Goal: Browse casually: Explore the website without a specific task or goal

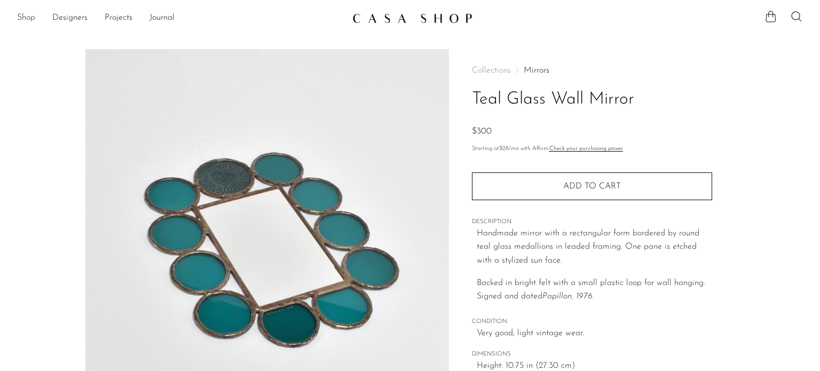
click at [27, 19] on link "Shop" at bounding box center [26, 18] width 18 height 14
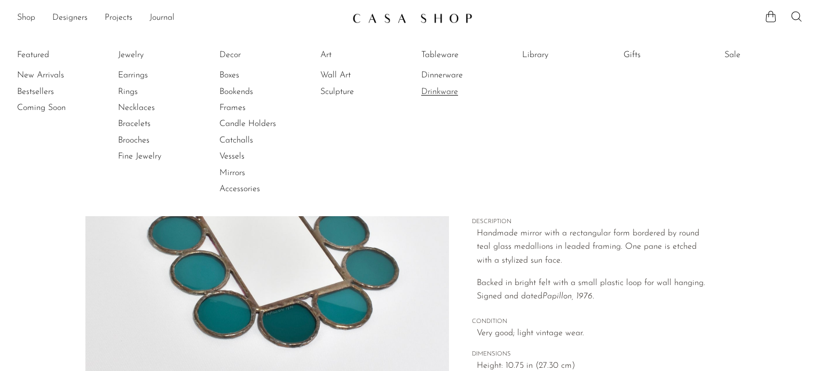
click at [445, 88] on link "Drinkware" at bounding box center [461, 92] width 80 height 12
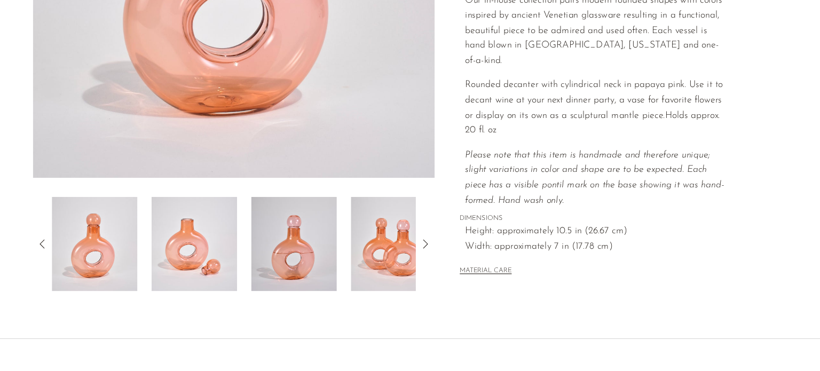
scroll to position [254, 0]
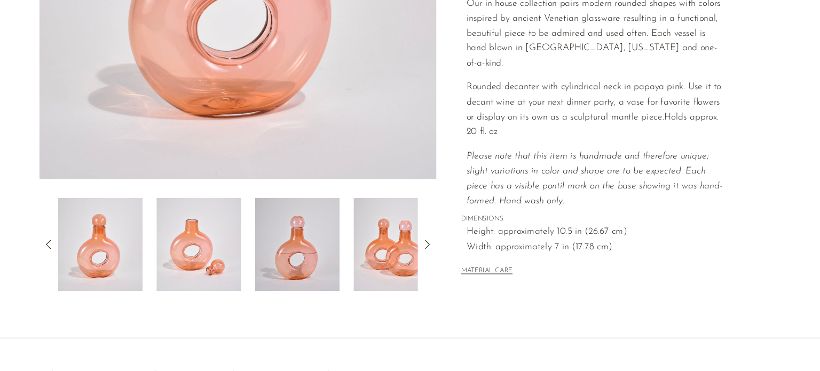
click at [443, 259] on icon at bounding box center [440, 255] width 13 height 13
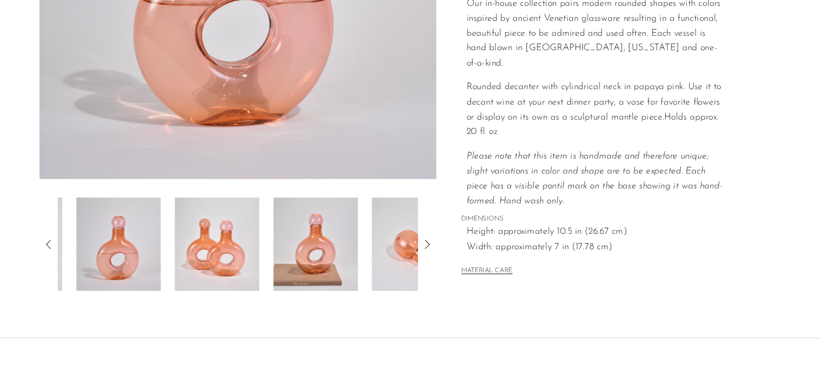
click at [443, 259] on icon at bounding box center [440, 255] width 13 height 13
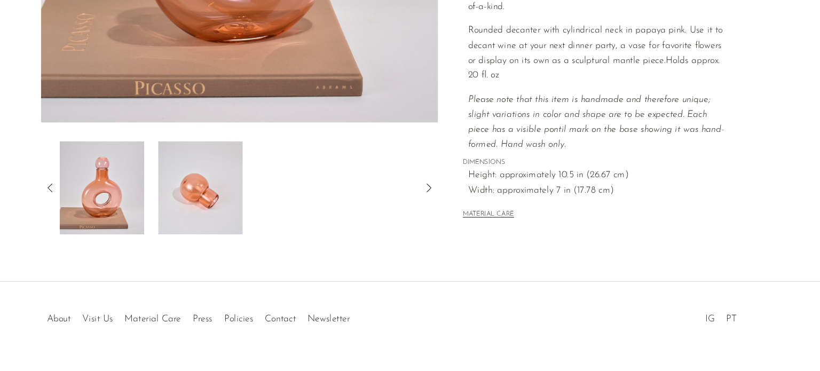
scroll to position [324, 0]
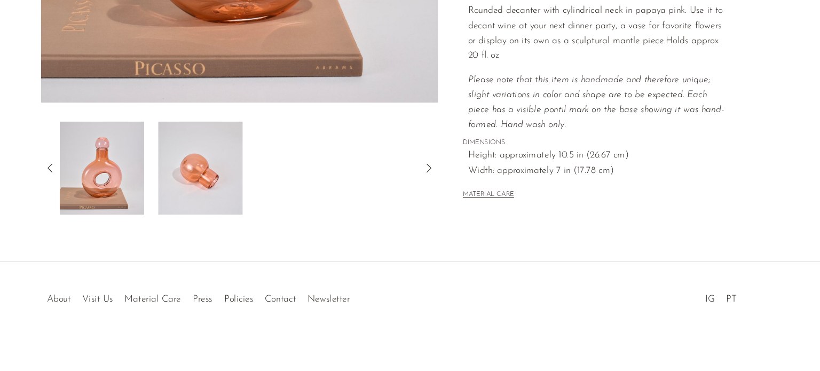
click at [260, 189] on img at bounding box center [231, 185] width 77 height 85
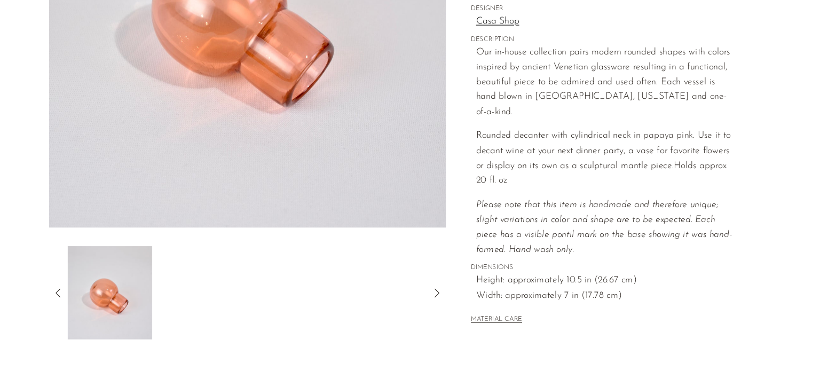
scroll to position [239, 0]
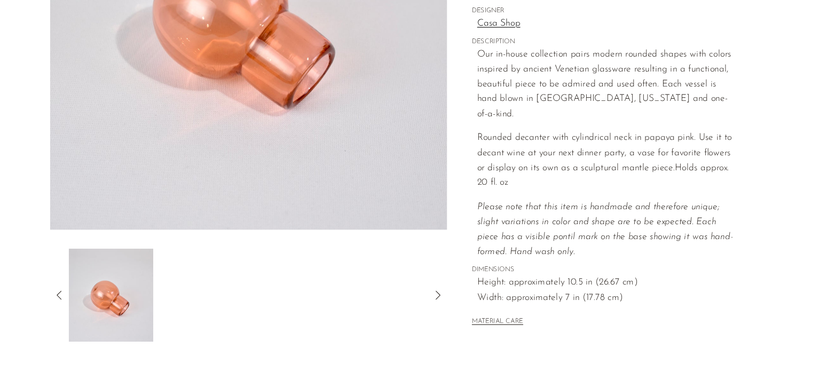
click at [89, 275] on icon at bounding box center [94, 270] width 13 height 13
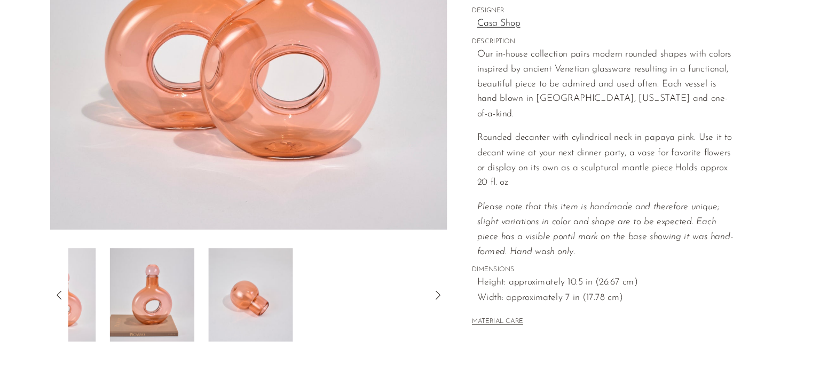
click at [89, 275] on icon at bounding box center [94, 270] width 13 height 13
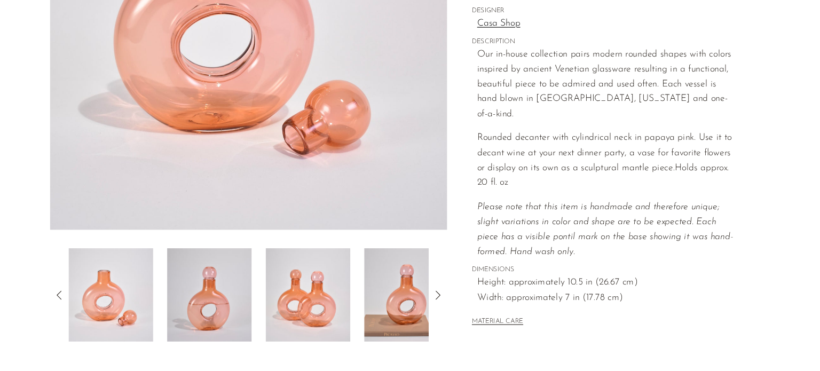
click at [208, 296] on img at bounding box center [231, 270] width 77 height 85
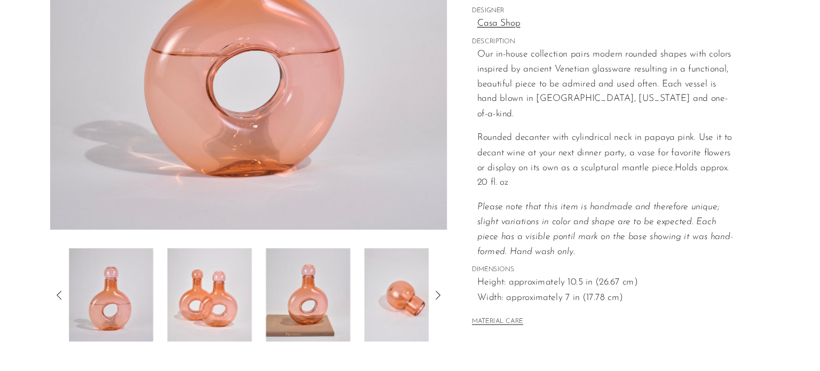
click at [40, 184] on section "Stella Decanter in Papaya $240" at bounding box center [410, 64] width 820 height 508
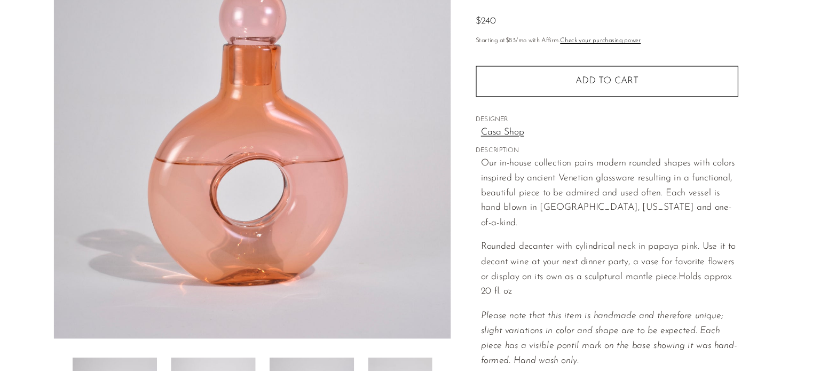
scroll to position [0, 0]
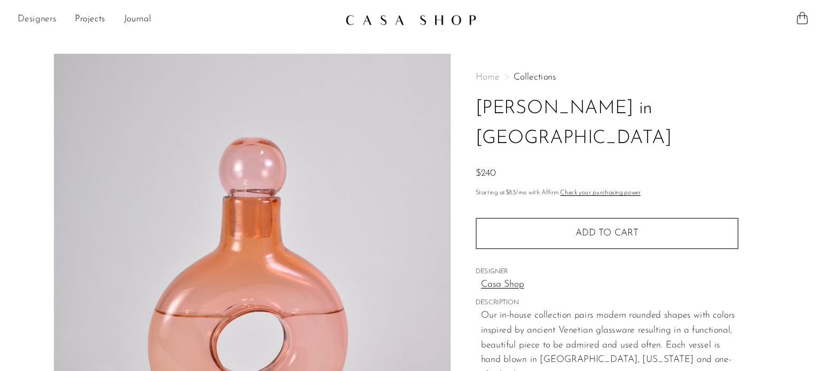
click at [60, 18] on link "Designers" at bounding box center [69, 18] width 35 height 14
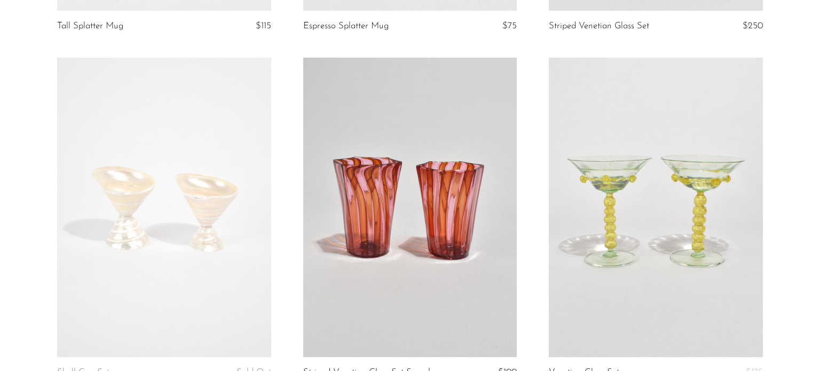
scroll to position [1085, 0]
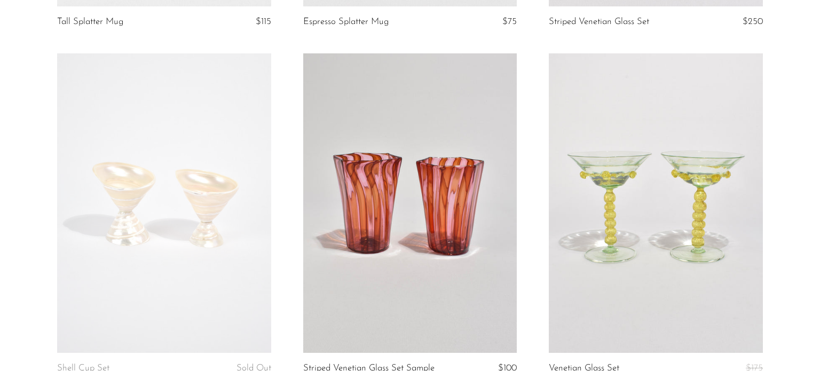
click at [166, 182] on link at bounding box center [164, 203] width 214 height 300
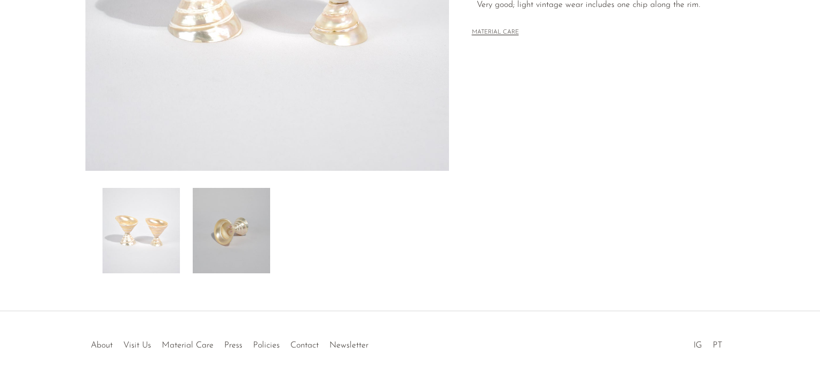
click at [231, 258] on img at bounding box center [231, 230] width 77 height 85
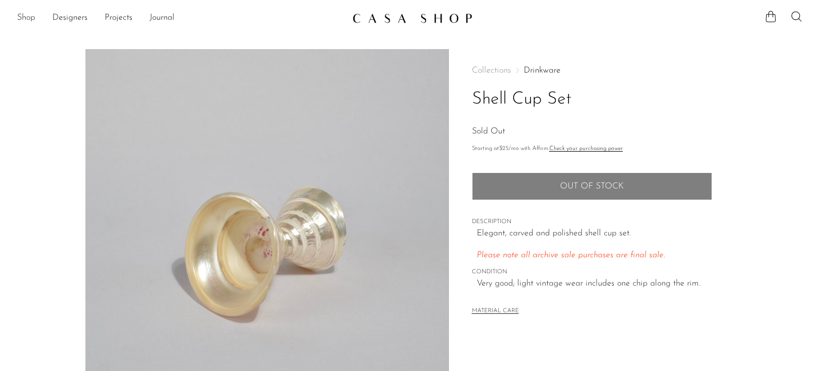
click at [20, 18] on link "Shop" at bounding box center [26, 18] width 18 height 14
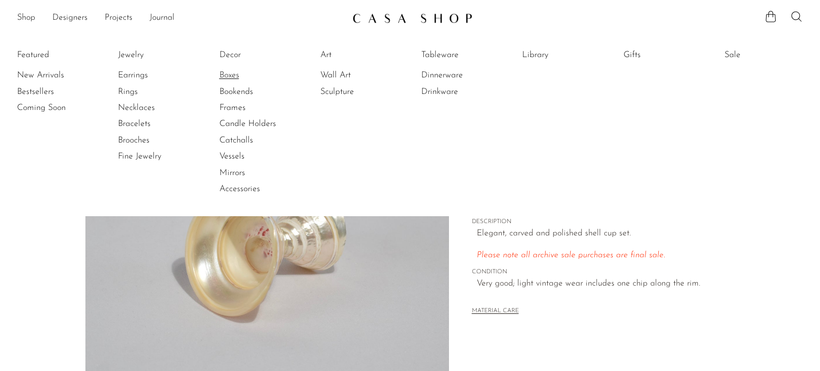
click at [237, 76] on link "Boxes" at bounding box center [260, 75] width 80 height 12
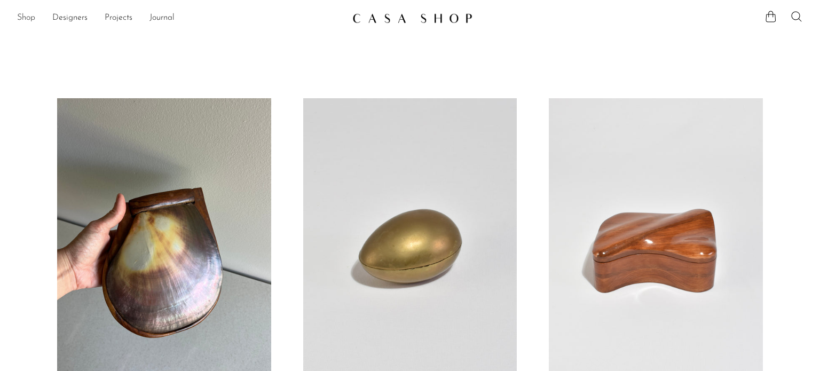
click at [34, 12] on link "Shop" at bounding box center [26, 18] width 18 height 14
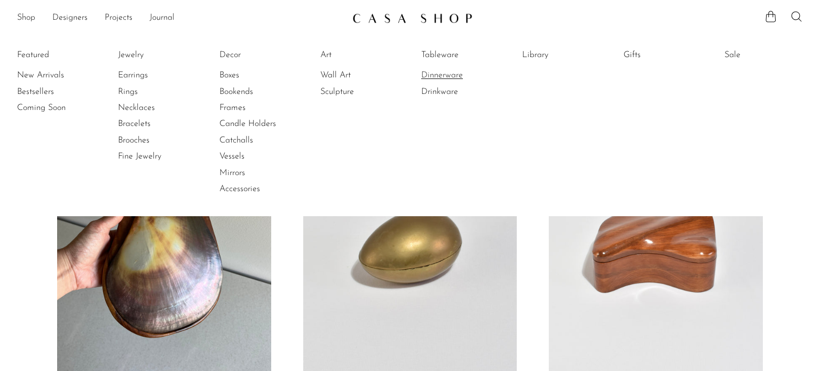
click at [450, 72] on link "Dinnerware" at bounding box center [461, 75] width 80 height 12
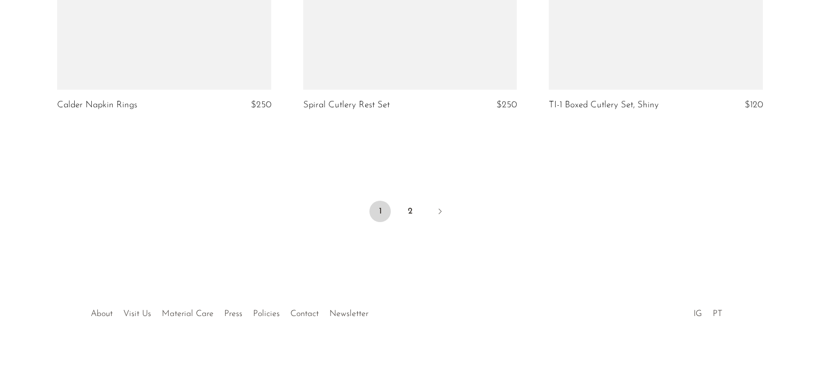
scroll to position [4138, 0]
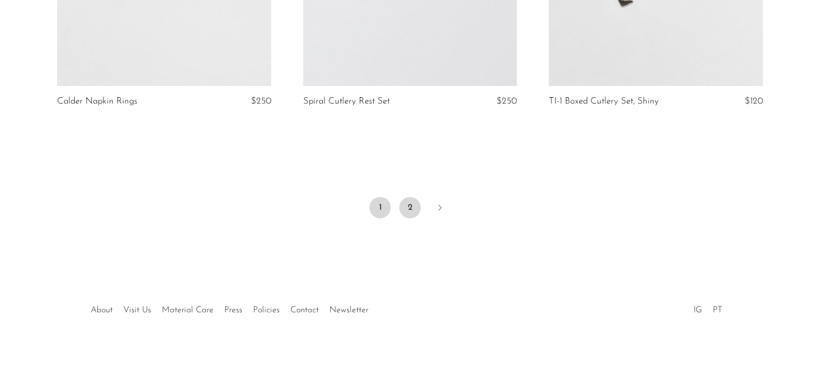
click at [406, 205] on link "2" at bounding box center [410, 207] width 21 height 21
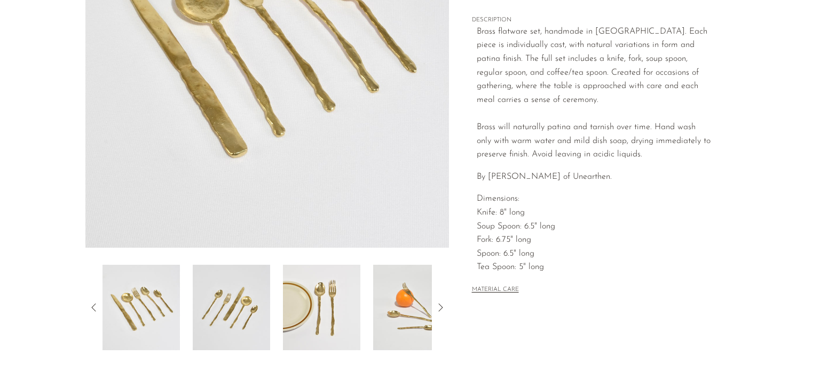
scroll to position [207, 0]
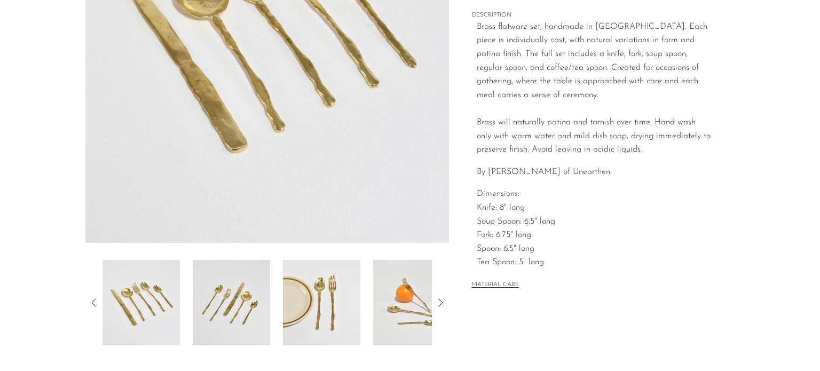
click at [314, 282] on img at bounding box center [321, 302] width 77 height 85
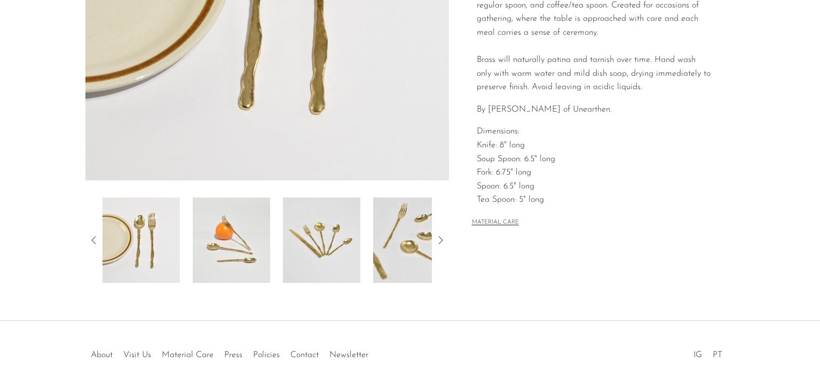
scroll to position [272, 0]
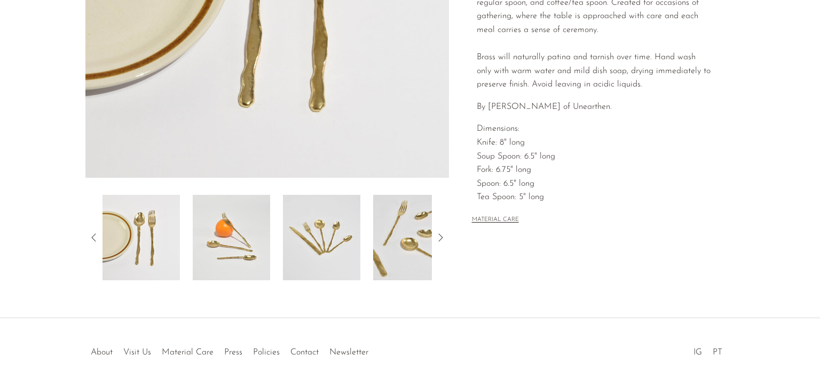
click at [314, 281] on div "Brass [PERSON_NAME] Flatware Set $500" at bounding box center [410, 47] width 820 height 541
click at [244, 238] on img at bounding box center [231, 237] width 77 height 85
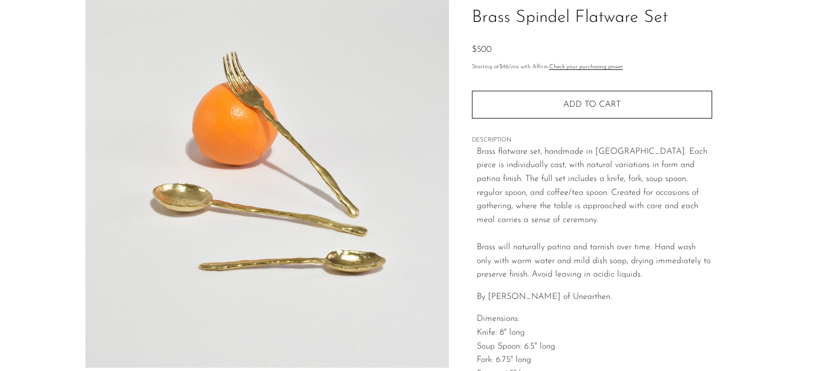
scroll to position [73, 0]
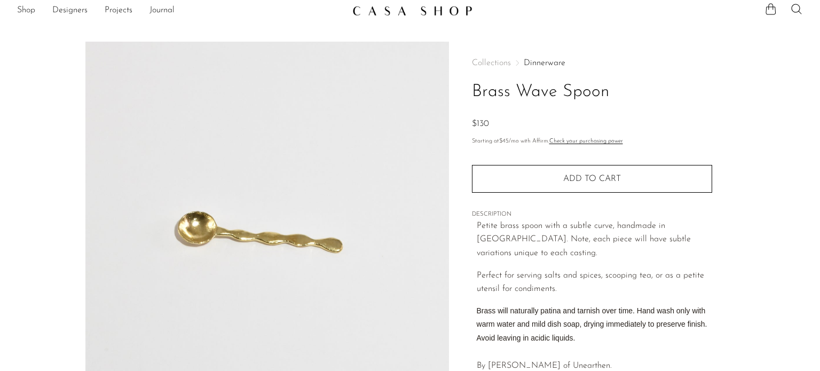
scroll to position [6, 0]
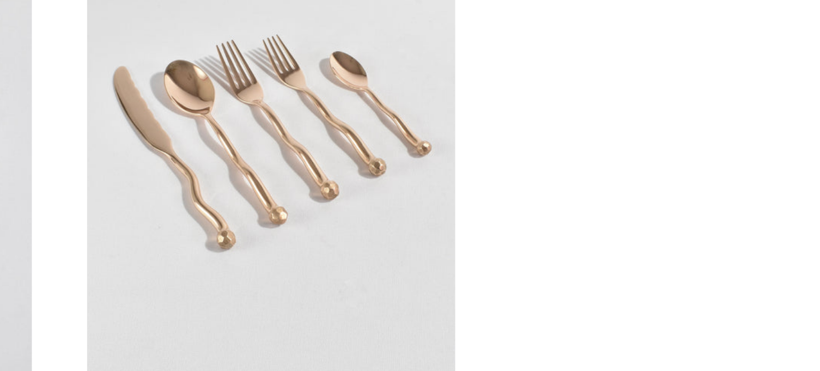
scroll to position [416, 0]
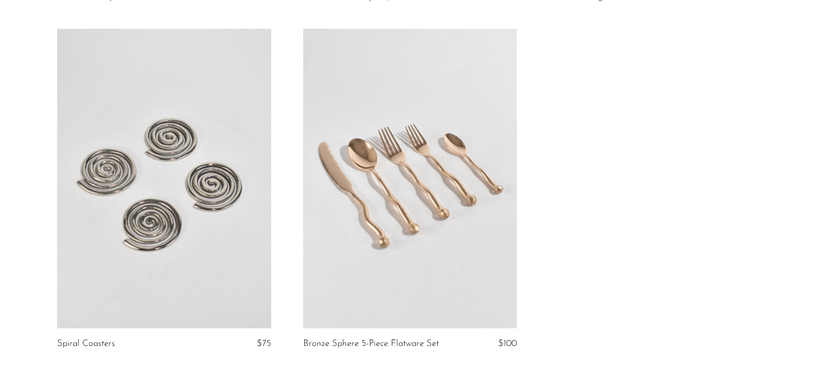
click at [428, 218] on link at bounding box center [410, 179] width 214 height 300
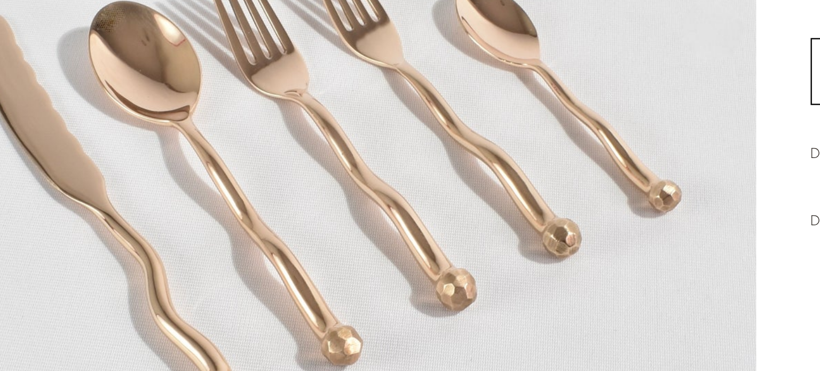
scroll to position [150, 0]
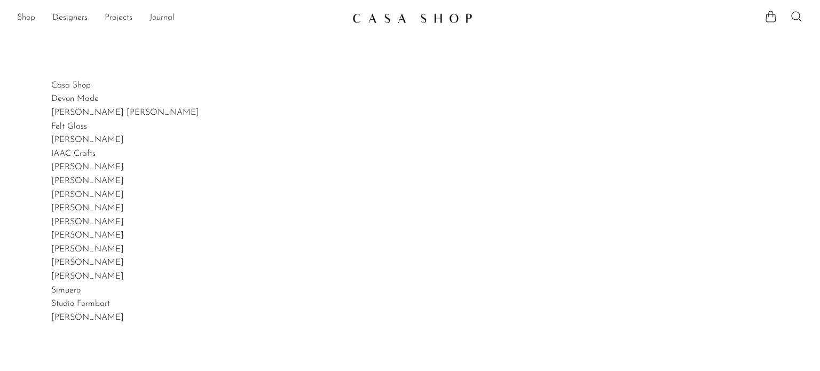
click at [24, 12] on link "Shop" at bounding box center [26, 18] width 18 height 14
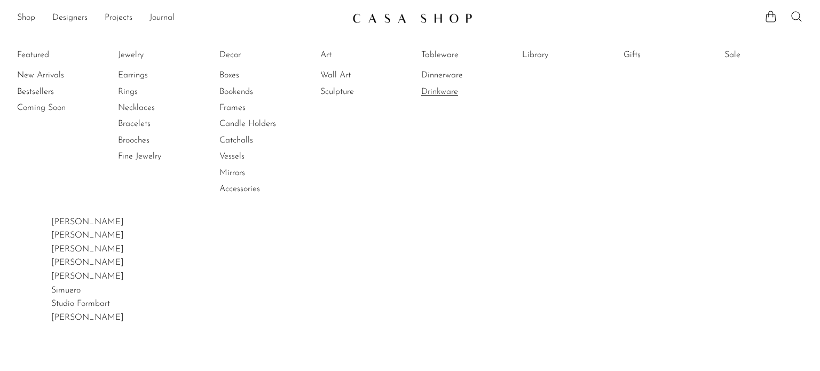
click at [450, 88] on link "Drinkware" at bounding box center [461, 92] width 80 height 12
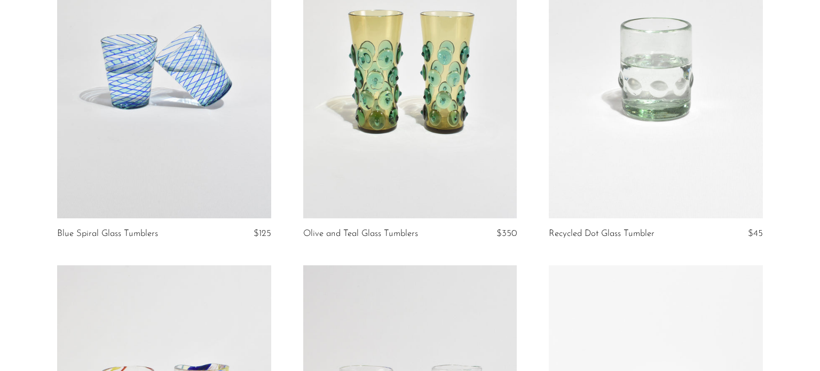
scroll to position [179, 0]
click at [429, 76] on link at bounding box center [410, 69] width 214 height 300
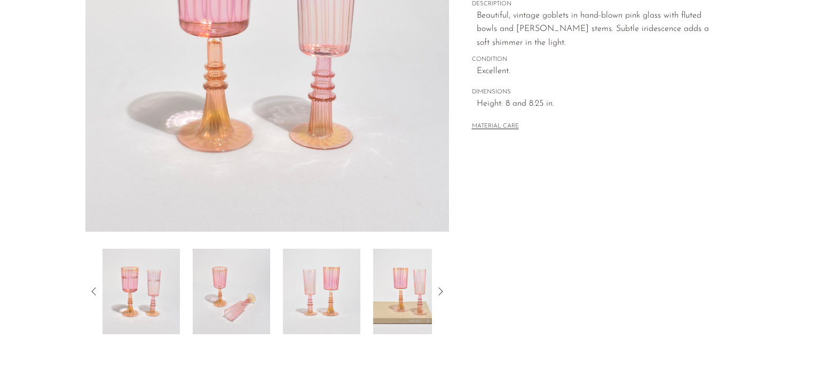
scroll to position [211, 0]
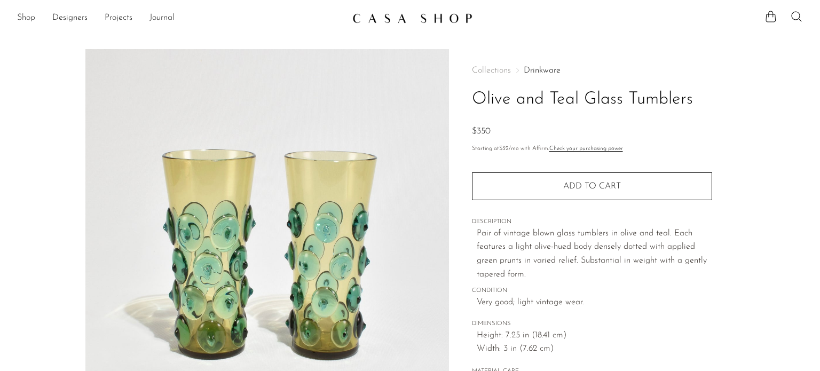
click at [30, 14] on link "Shop" at bounding box center [26, 18] width 18 height 14
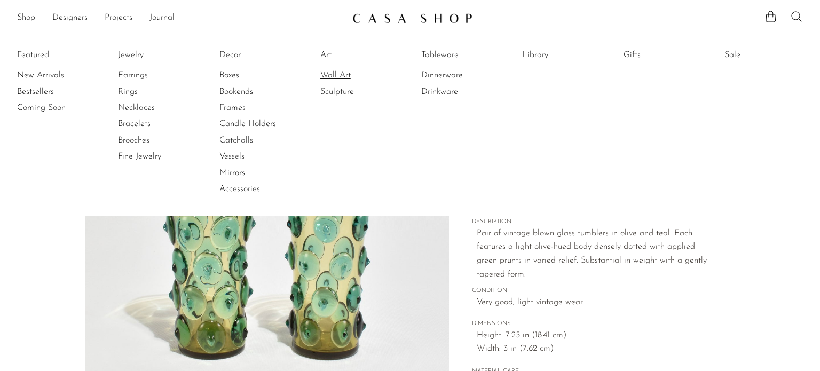
click at [342, 77] on link "Wall Art" at bounding box center [360, 75] width 80 height 12
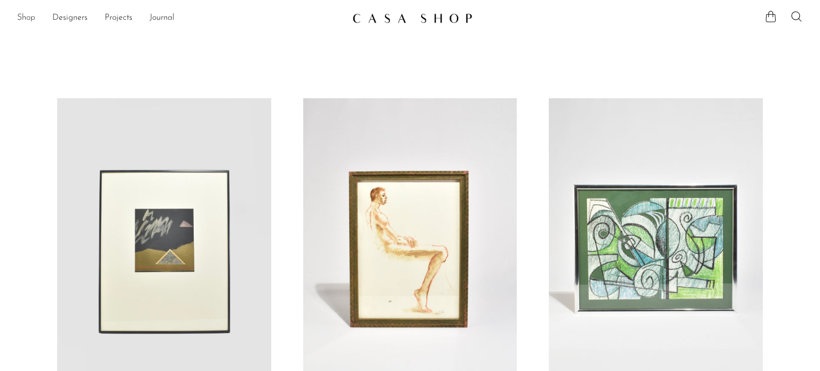
click at [25, 20] on link "Shop" at bounding box center [26, 18] width 18 height 14
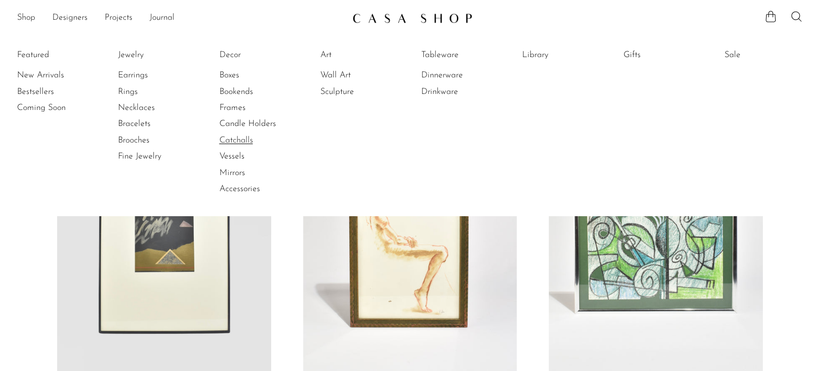
click at [239, 138] on link "Catchalls" at bounding box center [260, 141] width 80 height 12
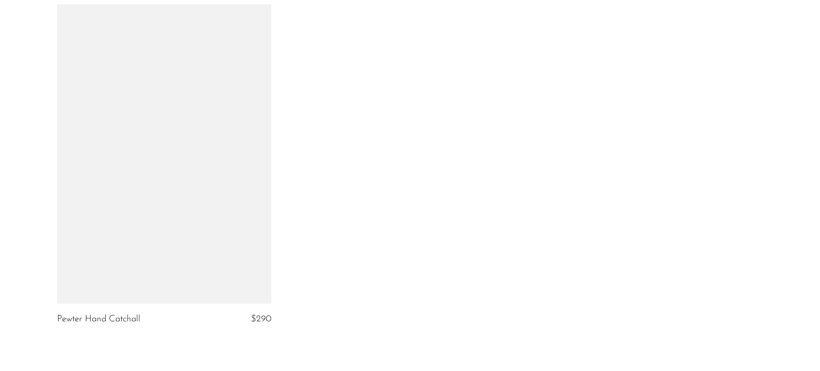
scroll to position [1468, 0]
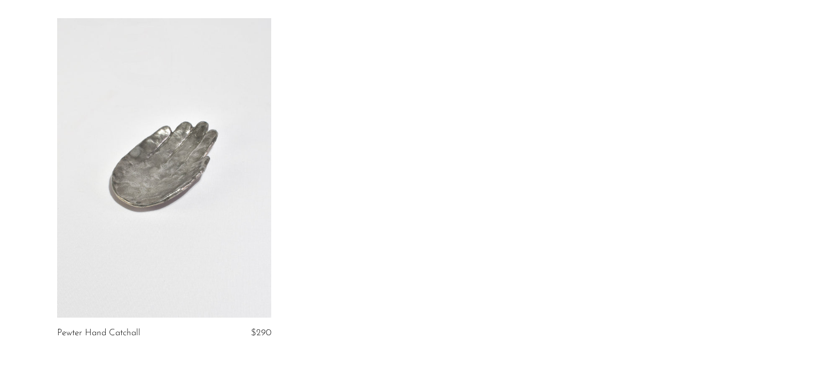
click at [183, 159] on link at bounding box center [164, 168] width 214 height 300
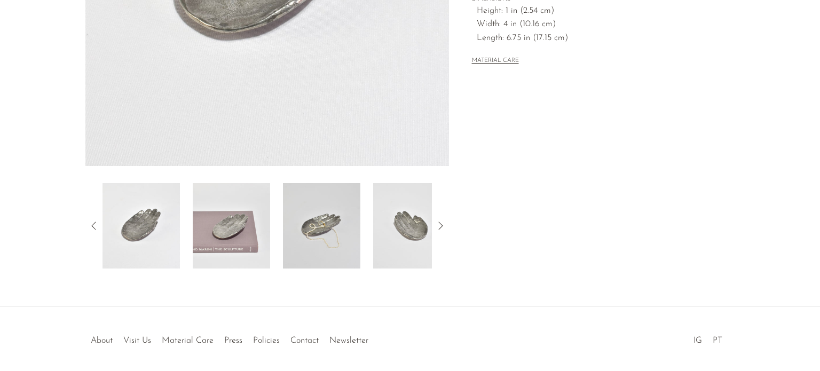
scroll to position [324, 0]
